Goal: Task Accomplishment & Management: Manage account settings

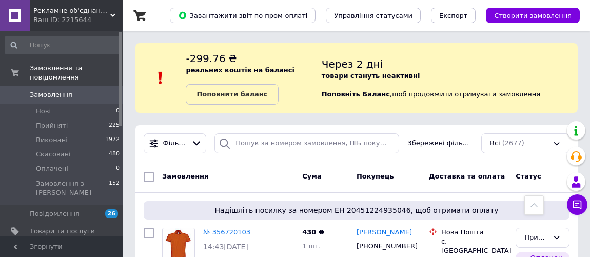
scroll to position [515, 0]
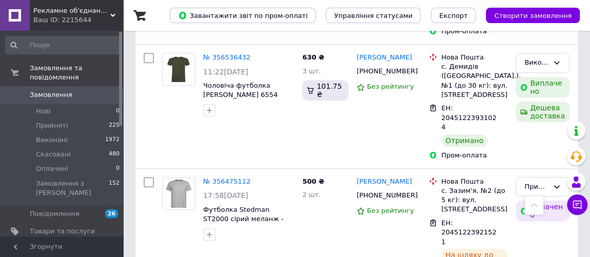
click at [42, 90] on span "Замовлення" at bounding box center [51, 94] width 43 height 9
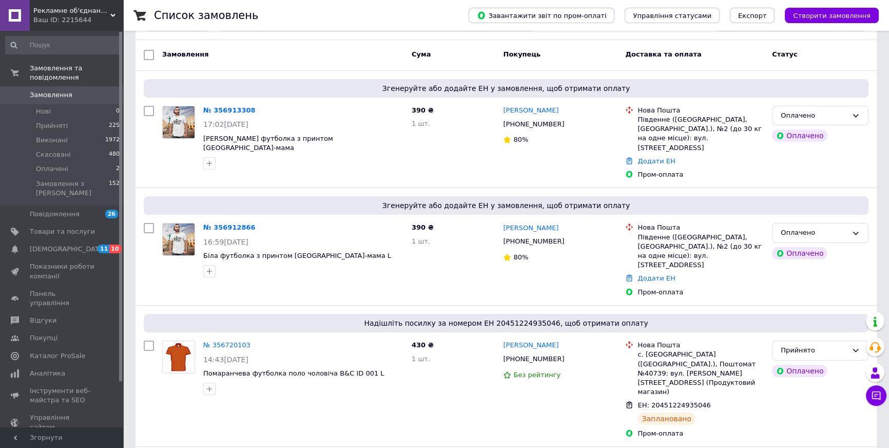
scroll to position [93, 0]
click at [220, 223] on link "№ 356912866" at bounding box center [229, 227] width 52 height 8
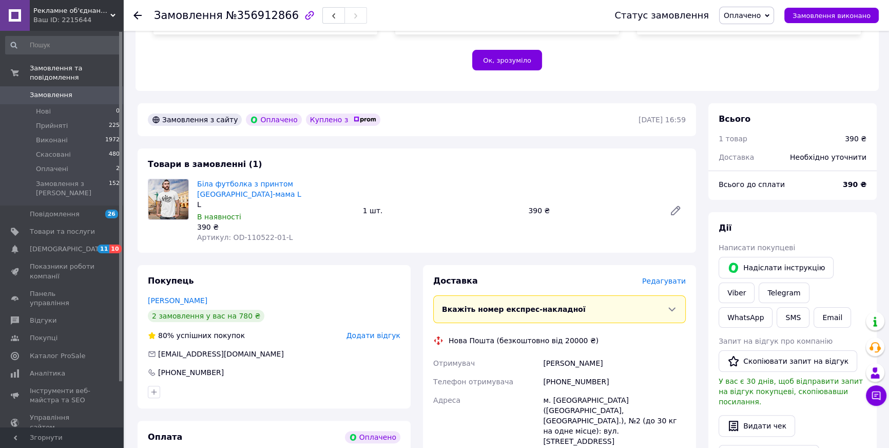
scroll to position [280, 0]
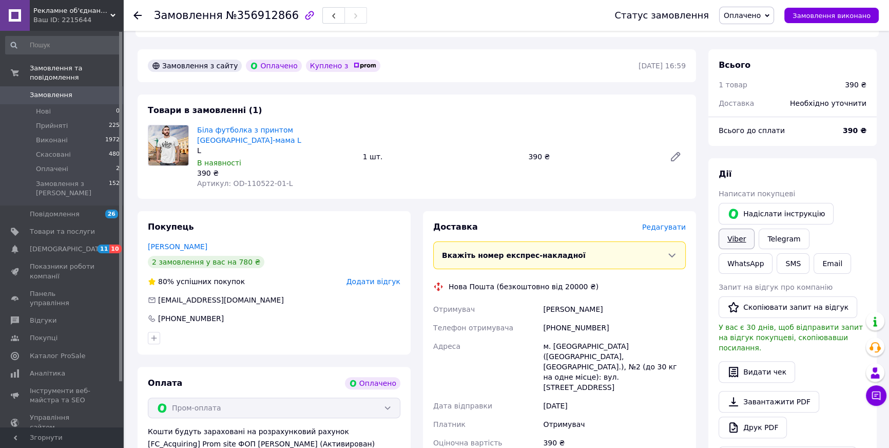
click at [755, 228] on link "Viber" at bounding box center [737, 238] width 36 height 21
drag, startPoint x: 219, startPoint y: 17, endPoint x: 280, endPoint y: 15, distance: 60.6
click at [280, 15] on span "№356912866" at bounding box center [262, 15] width 73 height 12
drag, startPoint x: 338, startPoint y: 109, endPoint x: 195, endPoint y: 109, distance: 143.8
click at [195, 123] on div "Біла футболка з принтом Одеса-мама L L В наявності 390 ₴ Артикул: OD-110522-01-L" at bounding box center [276, 157] width 166 height 68
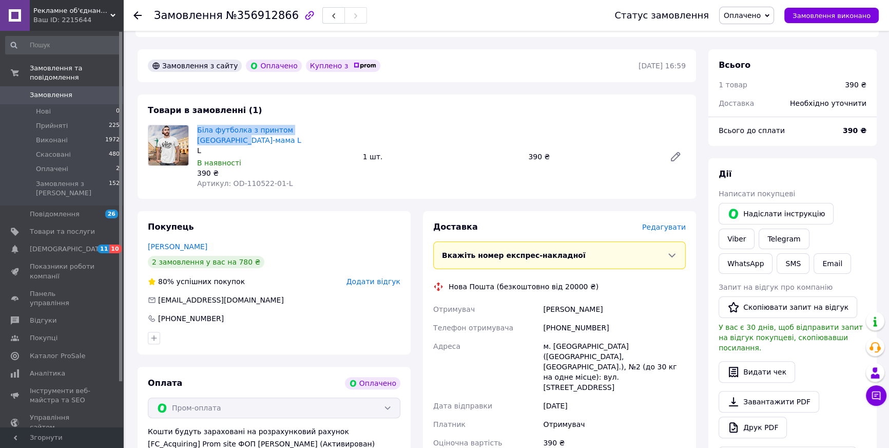
copy link "Біла футболка з принтом [GEOGRAPHIC_DATA]-мама L"
click at [52, 90] on span "Замовлення" at bounding box center [51, 94] width 43 height 9
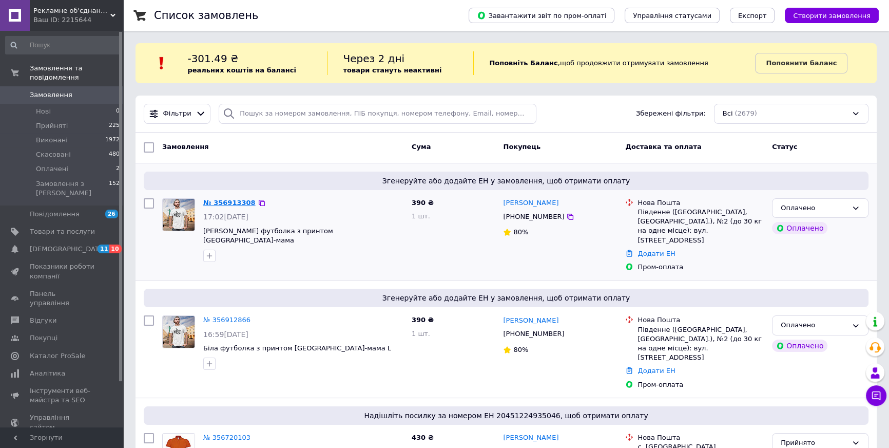
click at [230, 204] on link "№ 356913308" at bounding box center [229, 203] width 52 height 8
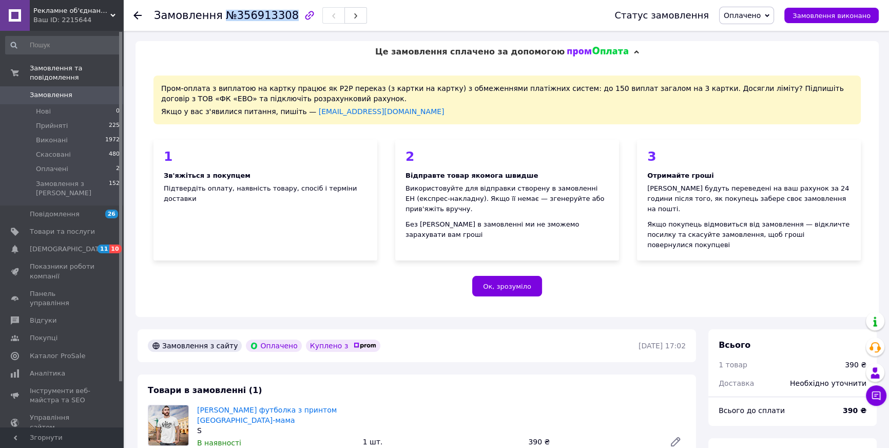
drag, startPoint x: 218, startPoint y: 15, endPoint x: 279, endPoint y: 18, distance: 61.7
click at [279, 18] on span "№356913308" at bounding box center [262, 15] width 73 height 12
copy span "№356913308"
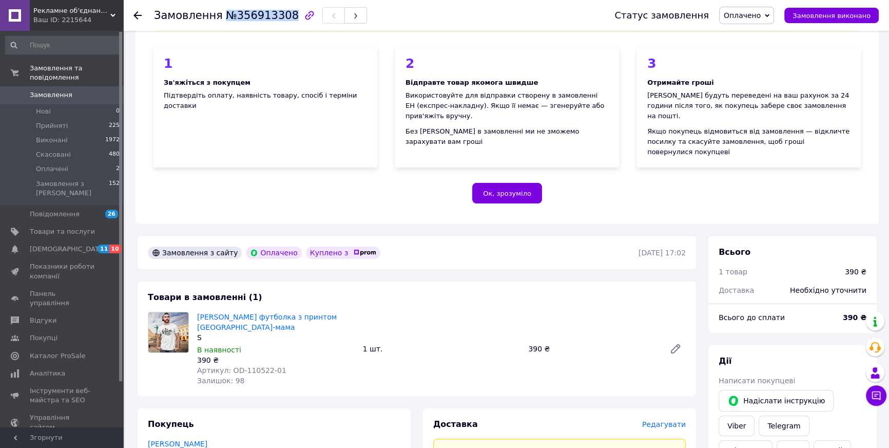
click at [43, 90] on span "Замовлення" at bounding box center [51, 94] width 43 height 9
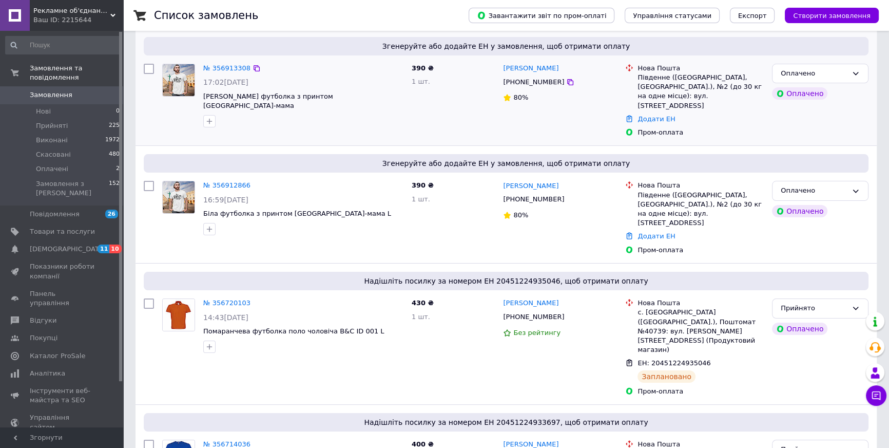
scroll to position [140, 0]
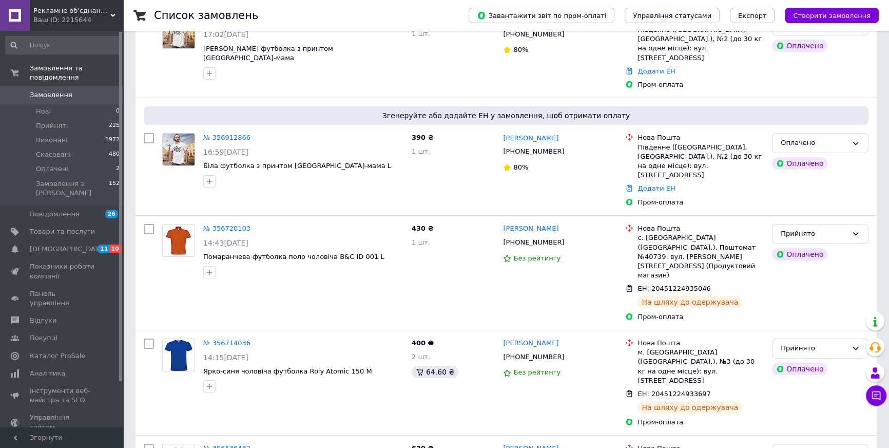
scroll to position [186, 0]
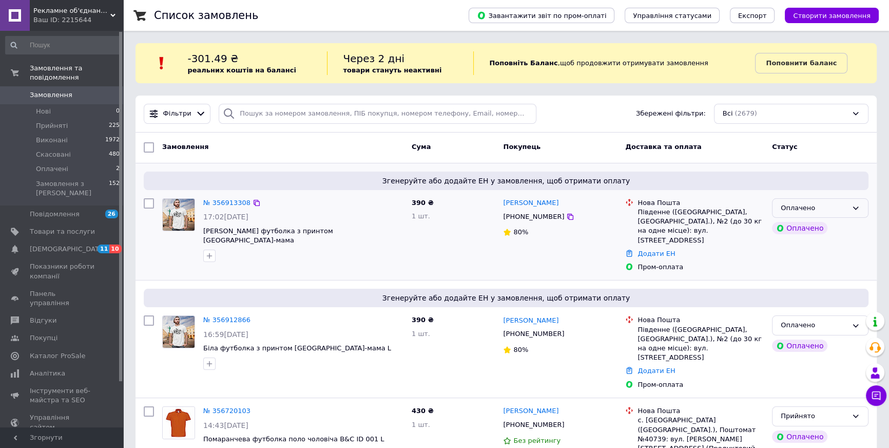
click at [818, 208] on div "Оплачено" at bounding box center [814, 208] width 67 height 11
click at [254, 317] on icon at bounding box center [257, 320] width 6 height 6
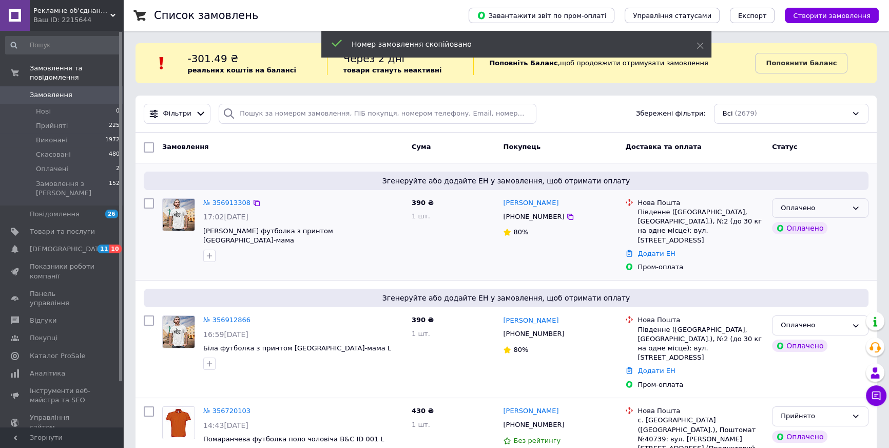
click at [842, 206] on div "Оплачено" at bounding box center [814, 208] width 67 height 11
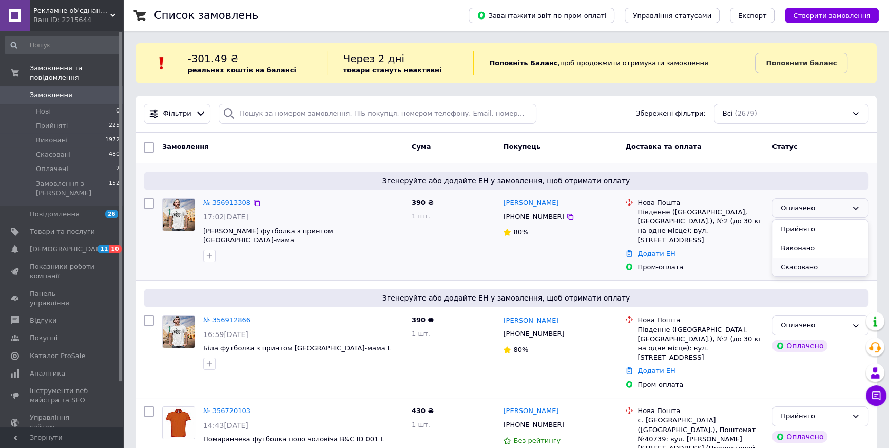
click at [798, 265] on li "Скасовано" at bounding box center [820, 267] width 95 height 19
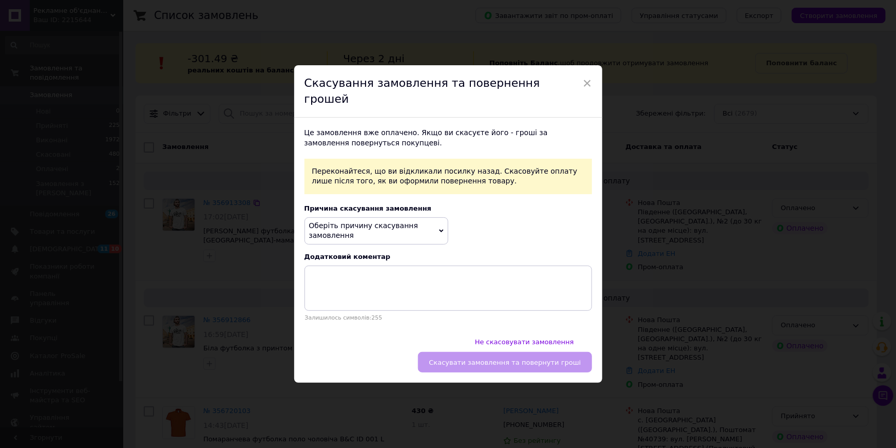
click at [377, 231] on span "Оберіть причину скасування замовлення" at bounding box center [363, 230] width 109 height 18
click at [345, 300] on li "Замовлення-дублікат" at bounding box center [376, 299] width 143 height 14
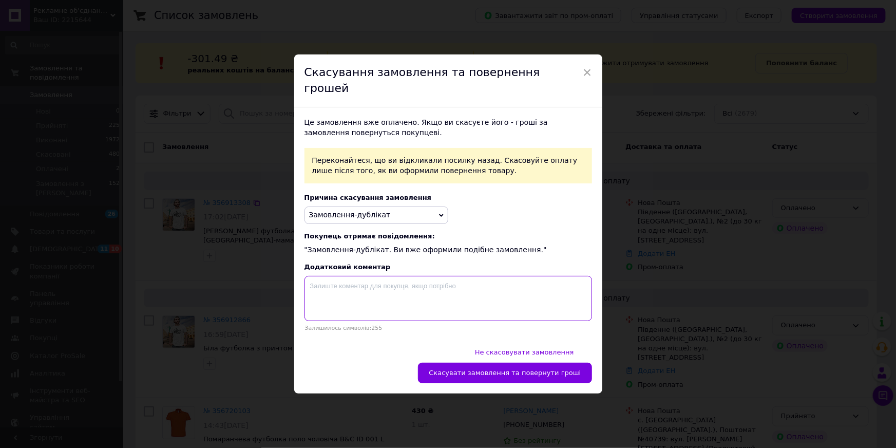
click at [355, 296] on textarea at bounding box center [448, 298] width 288 height 45
paste textarea "356912866"
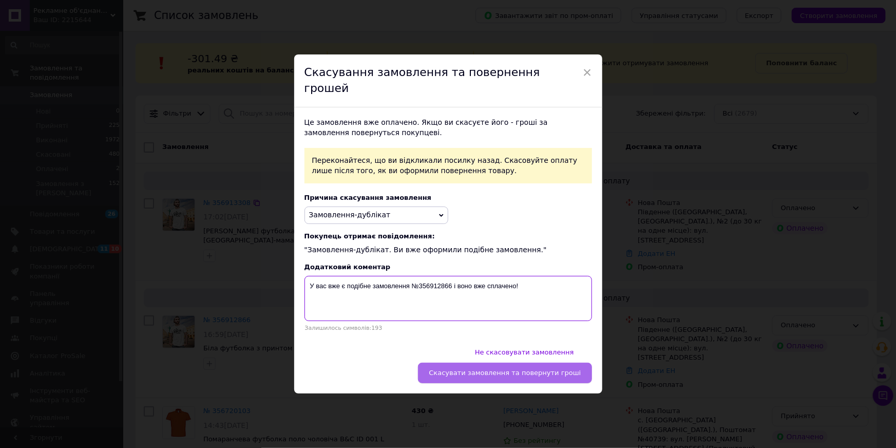
type textarea "У вас вже є подібне замовлення №356912866 і воно вже сплачено!"
click at [487, 369] on span "Скасувати замовлення та повернути гроші" at bounding box center [505, 373] width 152 height 8
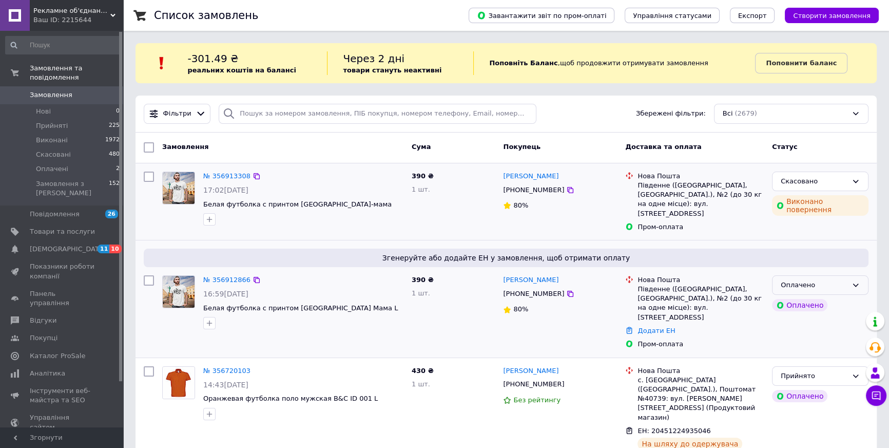
click at [821, 280] on div "Оплачено" at bounding box center [814, 285] width 67 height 11
click at [802, 300] on li "Прийнято" at bounding box center [820, 306] width 95 height 19
